Goal: Transaction & Acquisition: Book appointment/travel/reservation

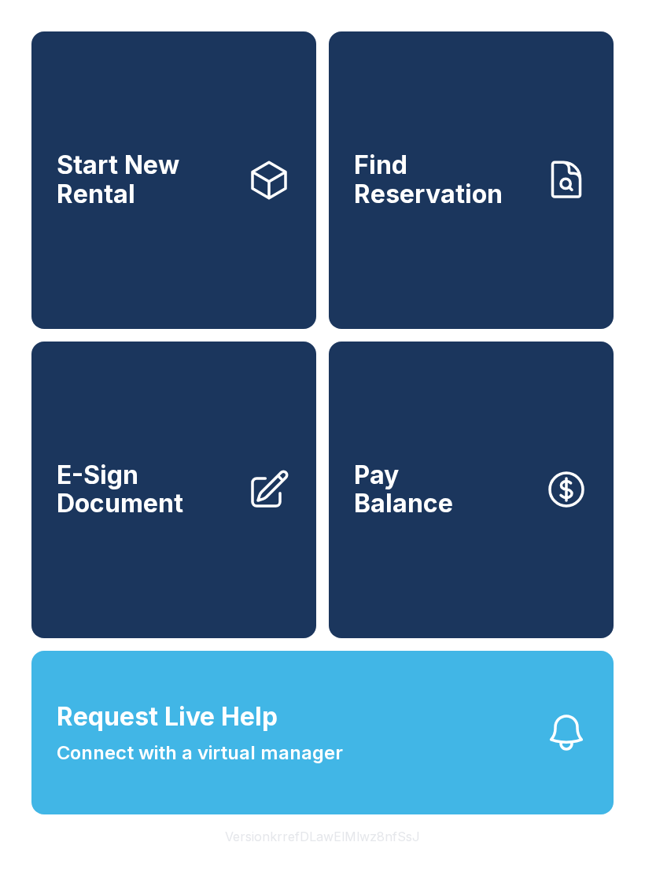
click at [112, 234] on link "Start New Rental" at bounding box center [173, 179] width 285 height 297
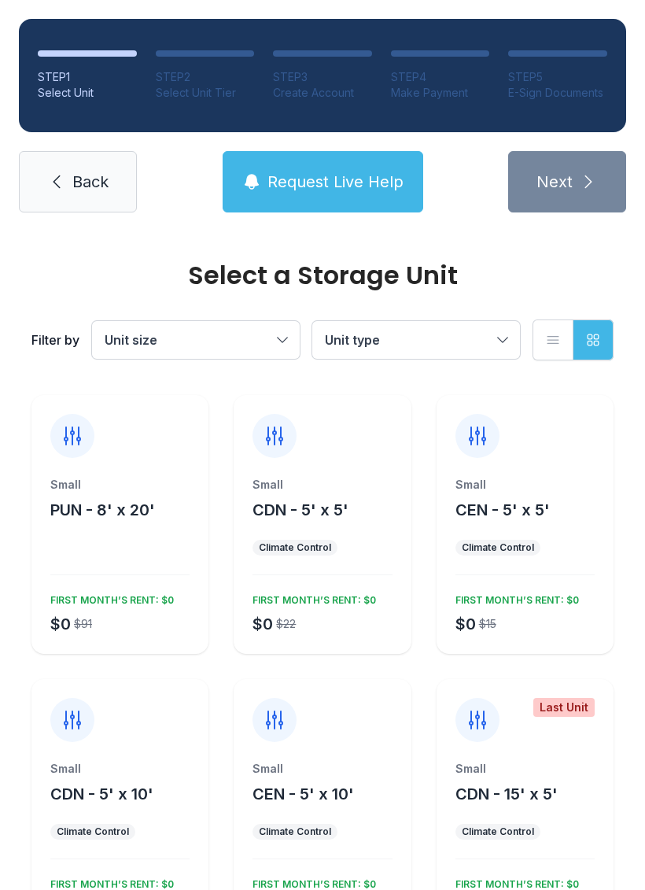
click at [105, 164] on link "Back" at bounding box center [78, 181] width 118 height 61
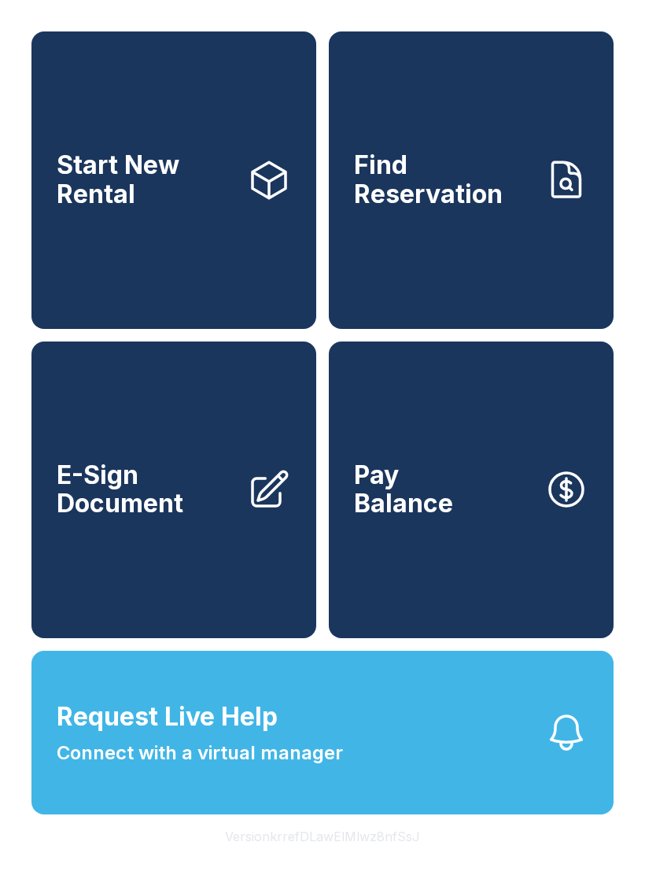
click at [335, 859] on button "Version krrefDLawElMlwz8nfSsJ" at bounding box center [322, 836] width 220 height 44
click at [334, 859] on button "Version krrefDLawElMlwz8nfSsJ" at bounding box center [322, 836] width 220 height 44
click at [335, 859] on button "Version krrefDLawElMlwz8nfSsJ" at bounding box center [322, 836] width 220 height 44
click at [340, 859] on button "Version krrefDLawElMlwz8nfSsJ" at bounding box center [322, 836] width 220 height 44
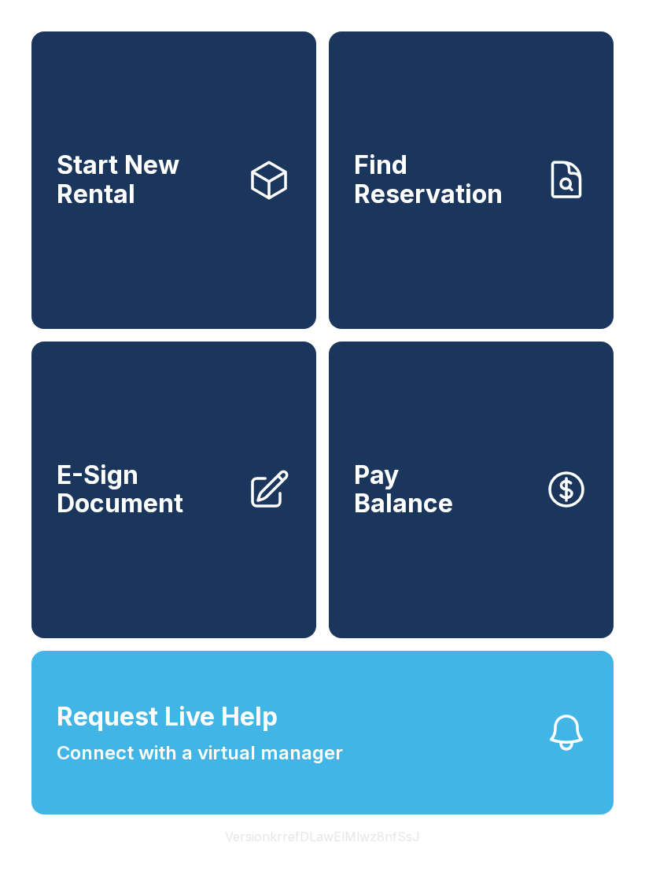
click at [340, 859] on button "Version krrefDLawElMlwz8nfSsJ" at bounding box center [322, 836] width 220 height 44
click at [347, 859] on button "Version krrefDLawElMlwz8nfSsJ" at bounding box center [322, 836] width 220 height 44
